Goal: Transaction & Acquisition: Subscribe to service/newsletter

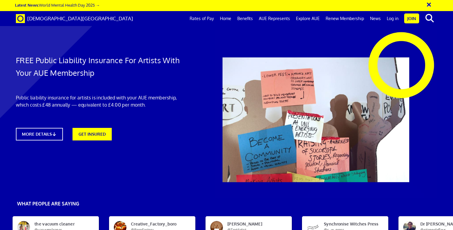
scroll to position [84, 0]
click at [209, 19] on link "Rates of Pay" at bounding box center [202, 18] width 30 height 15
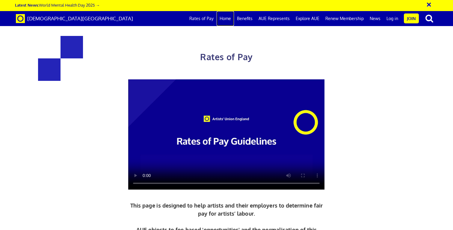
click at [231, 18] on link "Home" at bounding box center [225, 18] width 17 height 15
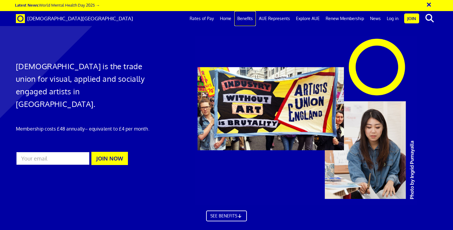
click at [251, 19] on link "Benefits" at bounding box center [245, 18] width 22 height 15
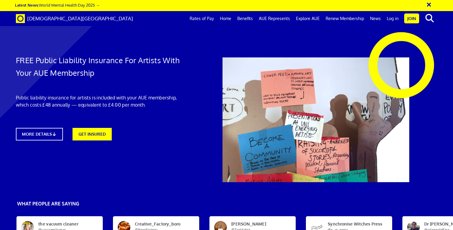
scroll to position [0, 4]
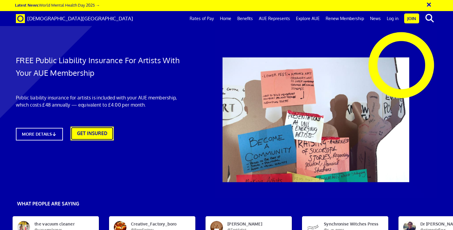
click at [103, 131] on link "GET INSURED" at bounding box center [92, 134] width 43 height 14
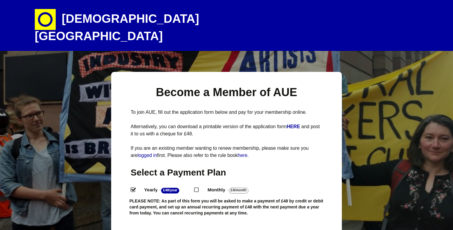
select select
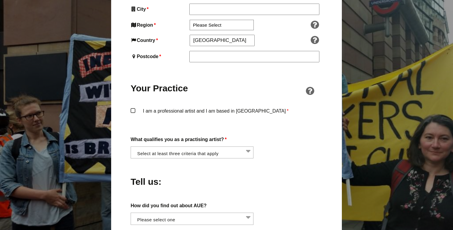
scroll to position [408, 0]
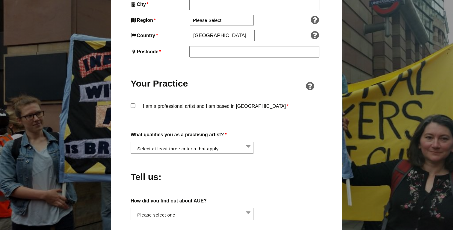
click at [244, 142] on li at bounding box center [193, 147] width 123 height 10
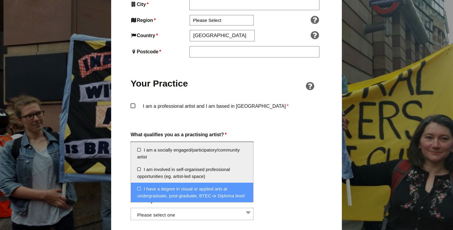
scroll to position [37, 0]
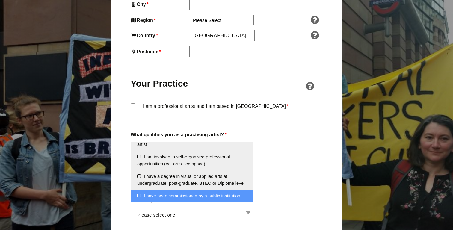
click at [298, 181] on div "About You Name * First * Last Email * Password * Phone * Date of Birth * Jan Fe…" at bounding box center [227, 96] width 192 height 548
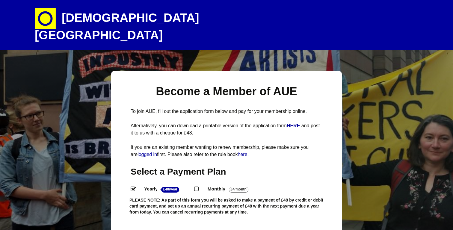
scroll to position [0, 0]
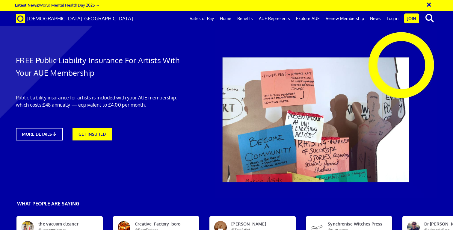
scroll to position [0, 4]
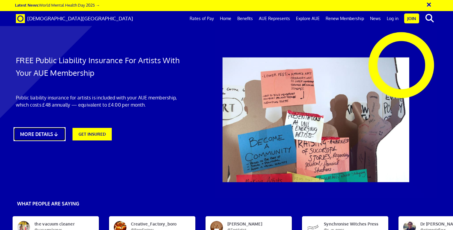
click at [46, 134] on link "MORE DETAILS" at bounding box center [39, 134] width 52 height 14
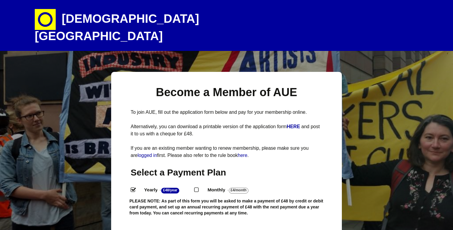
select select
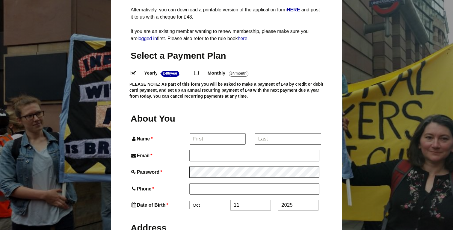
scroll to position [132, 0]
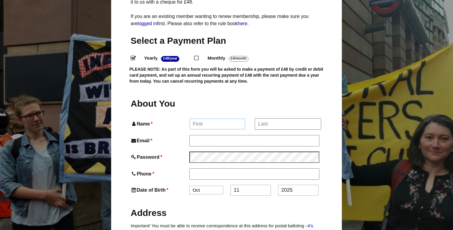
click at [221, 119] on input "Name *" at bounding box center [218, 124] width 56 height 11
type input "Kerry"
type input "Kerry Sharpe"
type input "kerrysharpe@mac.com"
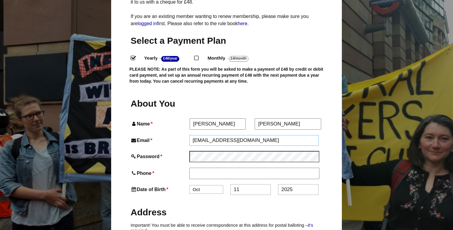
type input "07973932795"
type input "32 Lady Margaret Road"
type input "LONDON"
type input "NW5 2XL"
click at [209, 185] on select "Jan Feb Mar Apr May Jun Jul Aug Sep Oct Nov Dec" at bounding box center [206, 189] width 34 height 9
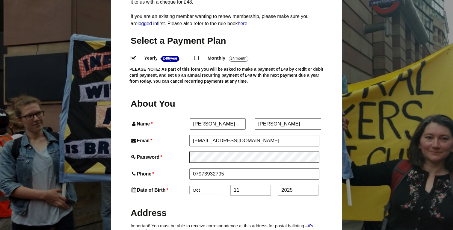
select select "2"
click at [189, 186] on select "Jan Feb Mar Apr May Jun Jul Aug Sep Oct Nov Dec" at bounding box center [206, 190] width 34 height 9
drag, startPoint x: 242, startPoint y: 179, endPoint x: 227, endPoint y: 177, distance: 15.1
click at [227, 185] on div "Date of Birth * Jan Feb Mar Apr May Jun Jul Aug Sep Oct Nov Dec 11 2025" at bounding box center [227, 190] width 192 height 11
type input "24"
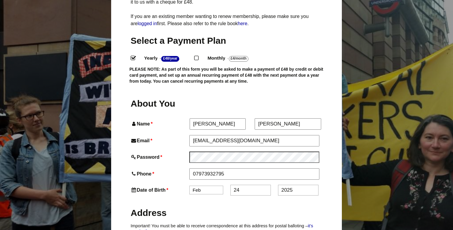
drag, startPoint x: 293, startPoint y: 180, endPoint x: 269, endPoint y: 178, distance: 24.0
click at [269, 185] on div "Date of Birth * Jan Feb Mar Apr May Jun Jul Aug Sep Oct Nov Dec 24 2025" at bounding box center [227, 190] width 192 height 11
type input "1971"
click at [277, 207] on h2 "Address" at bounding box center [227, 213] width 192 height 12
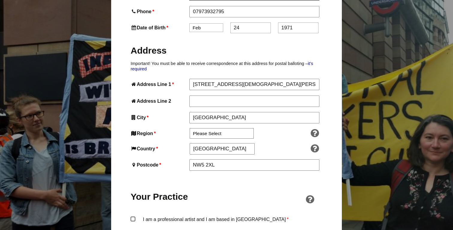
scroll to position [312, 0]
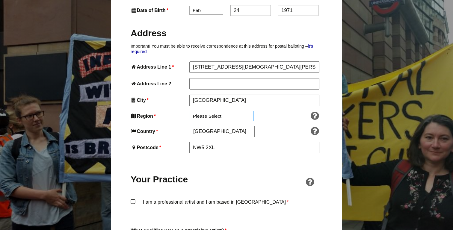
click at [226, 111] on select "Please Select South East England London North West England East of England West…" at bounding box center [222, 116] width 64 height 10
select select "[GEOGRAPHIC_DATA]"
click at [190, 111] on select "Please Select South East England London North West England East of England West…" at bounding box center [222, 116] width 64 height 10
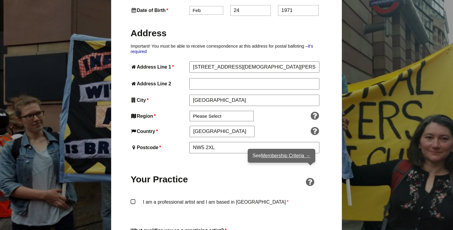
click at [299, 156] on link "Membership Criteria →" at bounding box center [285, 155] width 49 height 5
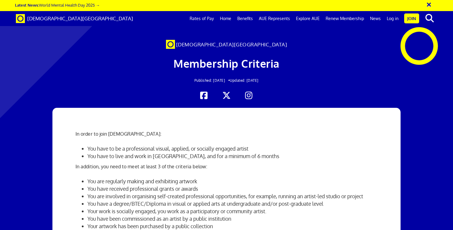
scroll to position [156, 0]
click at [381, 108] on div "In order to join Artists' Union England: You have to be a professional visual, …" at bounding box center [226, 209] width 311 height 203
click at [249, 19] on link "Benefits" at bounding box center [245, 18] width 22 height 15
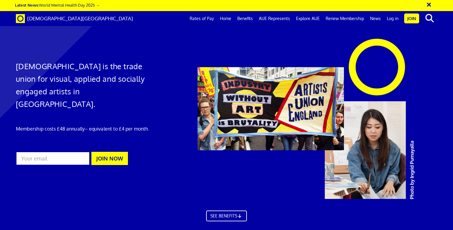
scroll to position [352, 0]
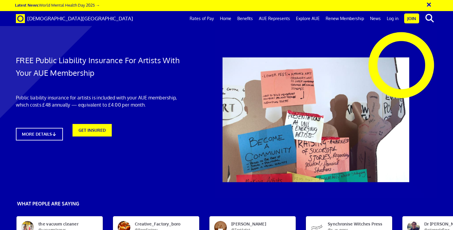
scroll to position [0, 4]
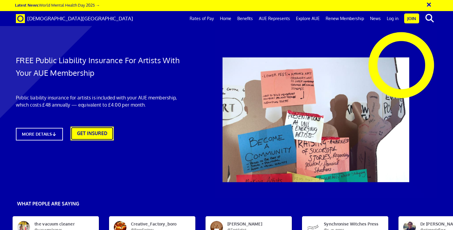
click at [101, 129] on link "GET INSURED" at bounding box center [92, 134] width 43 height 14
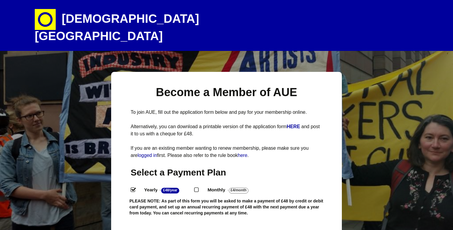
select select
